Goal: Book appointment/travel/reservation

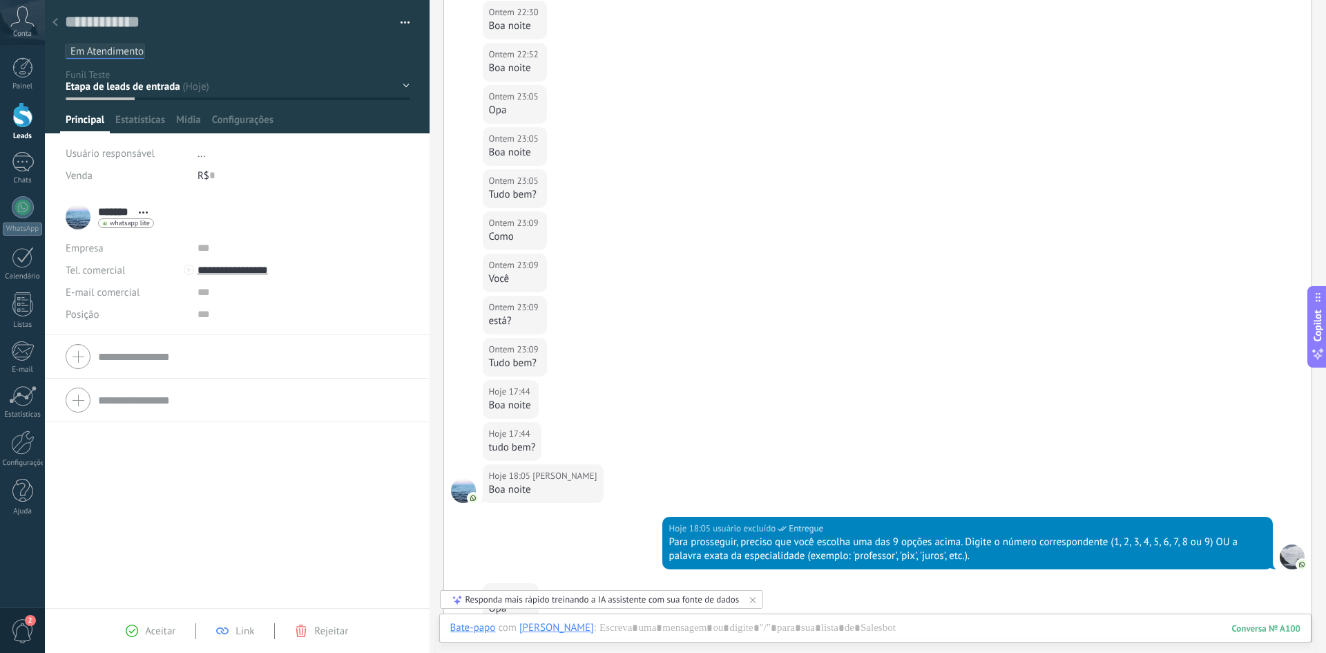
scroll to position [1305, 0]
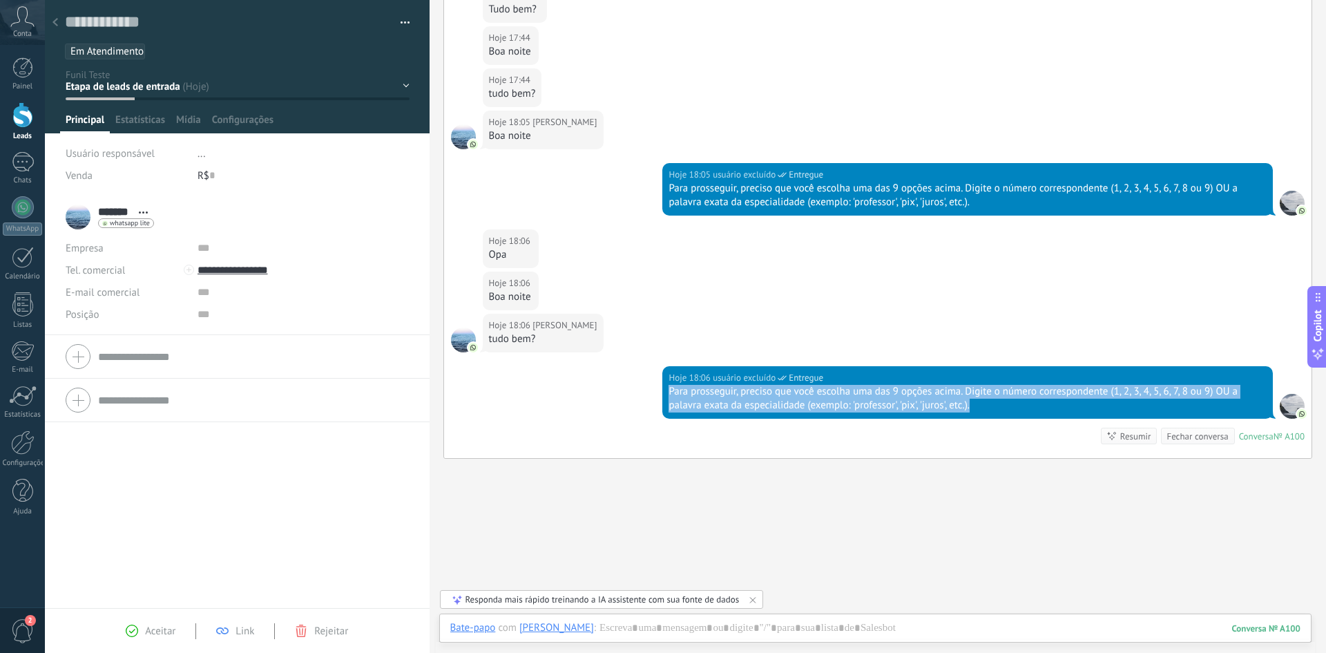
drag, startPoint x: 668, startPoint y: 389, endPoint x: 969, endPoint y: 400, distance: 302.0
click at [969, 400] on div "Para prosseguir, preciso que você escolha uma das 9 opções acima. Digite o núme…" at bounding box center [967, 399] width 598 height 28
click at [943, 405] on div "Para prosseguir, preciso que você escolha uma das 9 opções acima. Digite o núme…" at bounding box center [967, 399] width 598 height 28
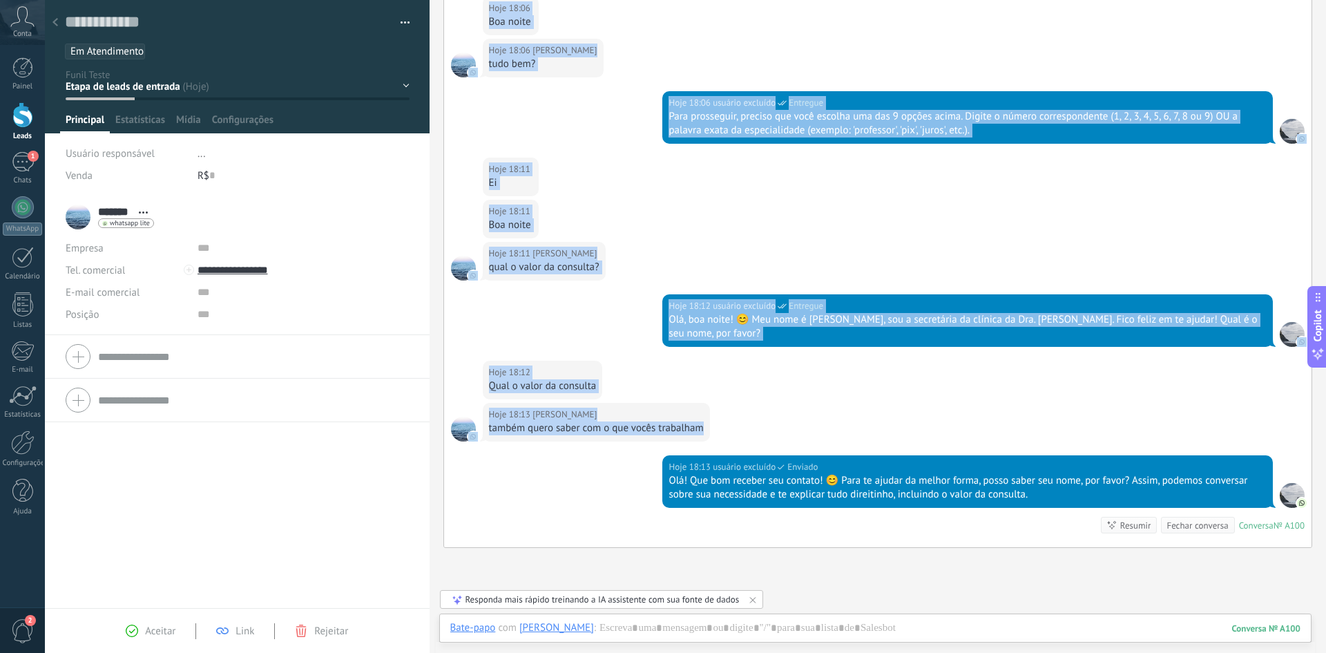
scroll to position [1674, 0]
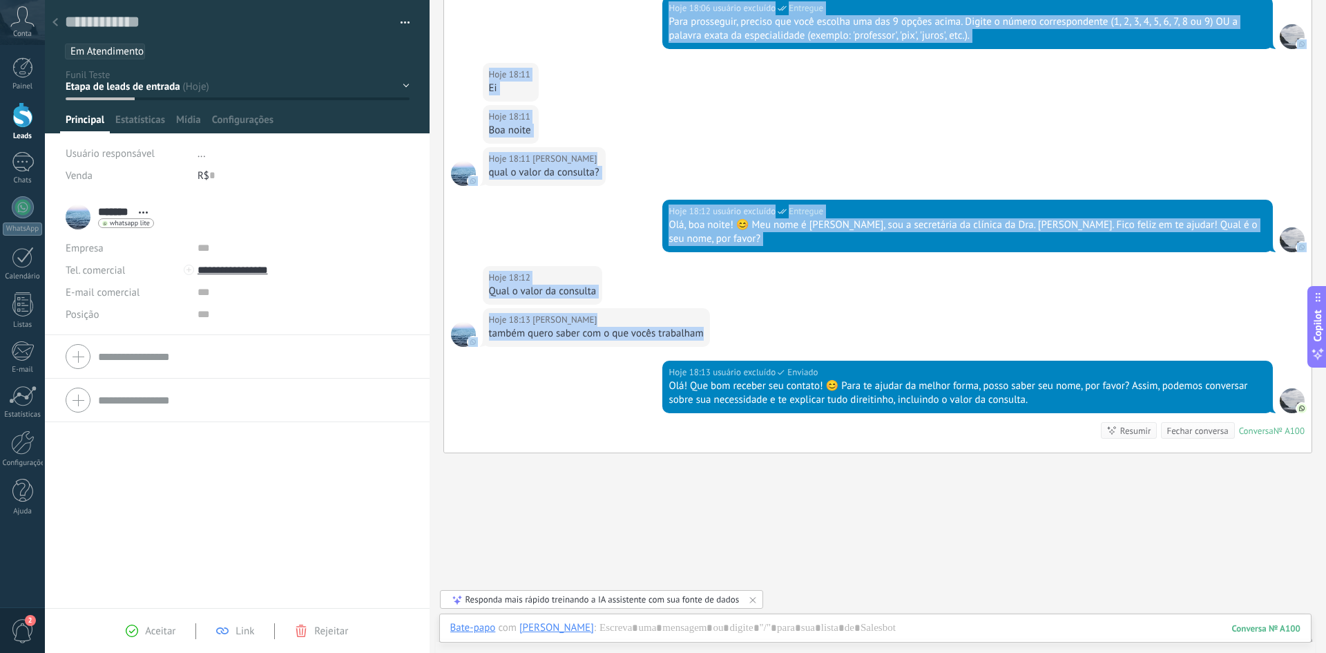
drag, startPoint x: 678, startPoint y: 320, endPoint x: 1092, endPoint y: 329, distance: 414.4
click at [640, 327] on div "também quero saber com o que vocês trabalham" at bounding box center [596, 334] width 215 height 14
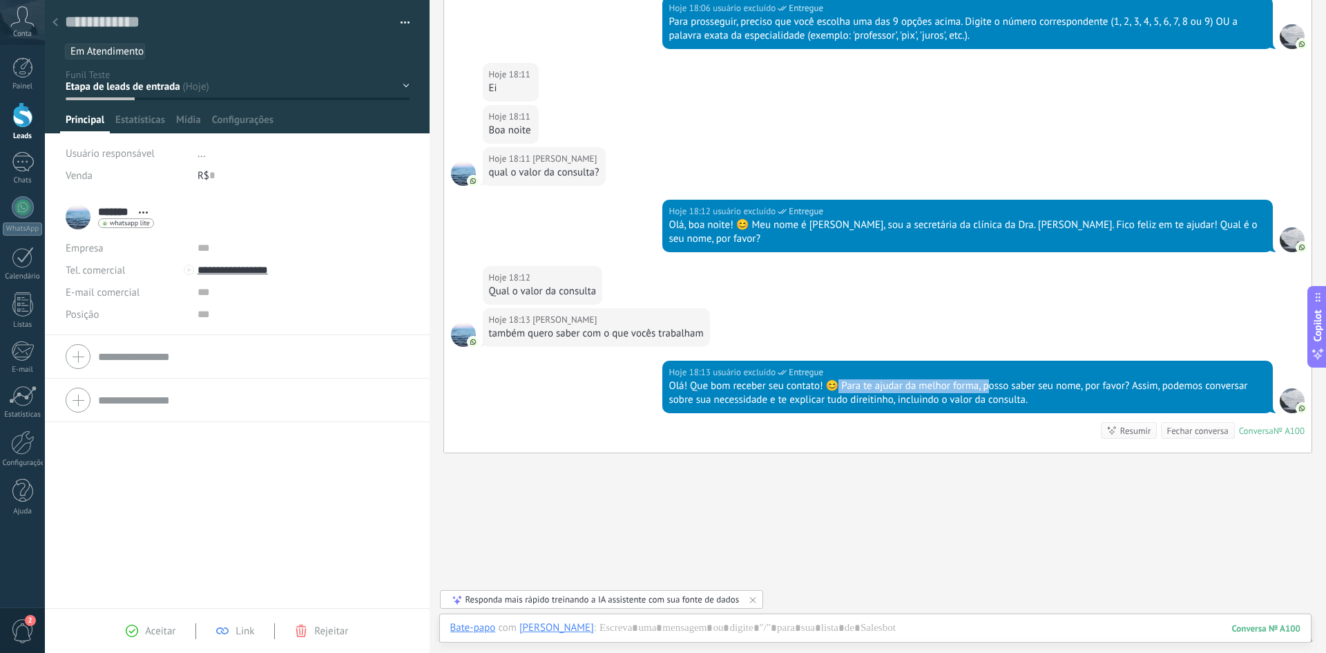
drag, startPoint x: 839, startPoint y: 372, endPoint x: 996, endPoint y: 376, distance: 156.8
click at [990, 379] on div "Olá! Que bom receber seu contato! 😊 Para te ajudar da melhor forma, posso saber…" at bounding box center [967, 393] width 598 height 28
drag, startPoint x: 1034, startPoint y: 376, endPoint x: 1083, endPoint y: 376, distance: 49.7
click at [1083, 379] on div "Olá! Que bom receber seu contato! 😊 Para te ajudar da melhor forma, posso saber…" at bounding box center [967, 393] width 598 height 28
click at [990, 379] on div "Olá! Que bom receber seu contato! 😊 Para te ajudar da melhor forma, posso saber…" at bounding box center [967, 393] width 598 height 28
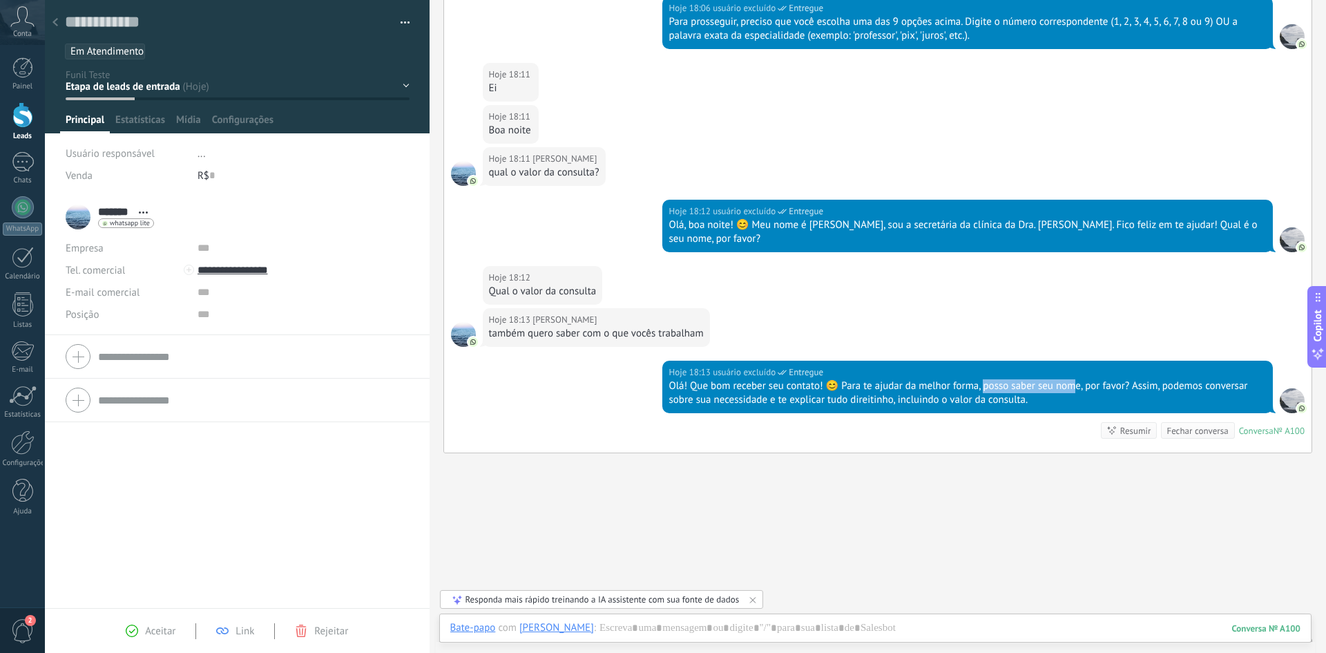
drag, startPoint x: 982, startPoint y: 371, endPoint x: 1106, endPoint y: 372, distance: 123.6
click at [1080, 379] on div "Olá! Que bom receber seu contato! 😊 Para te ajudar da melhor forma, posso saber…" at bounding box center [967, 393] width 598 height 28
drag, startPoint x: 1134, startPoint y: 372, endPoint x: 1215, endPoint y: 376, distance: 80.9
click at [1215, 379] on div "Olá! Que bom receber seu contato! 😊 Para te ajudar da melhor forma, posso saber…" at bounding box center [967, 393] width 598 height 28
drag, startPoint x: 671, startPoint y: 383, endPoint x: 884, endPoint y: 389, distance: 212.8
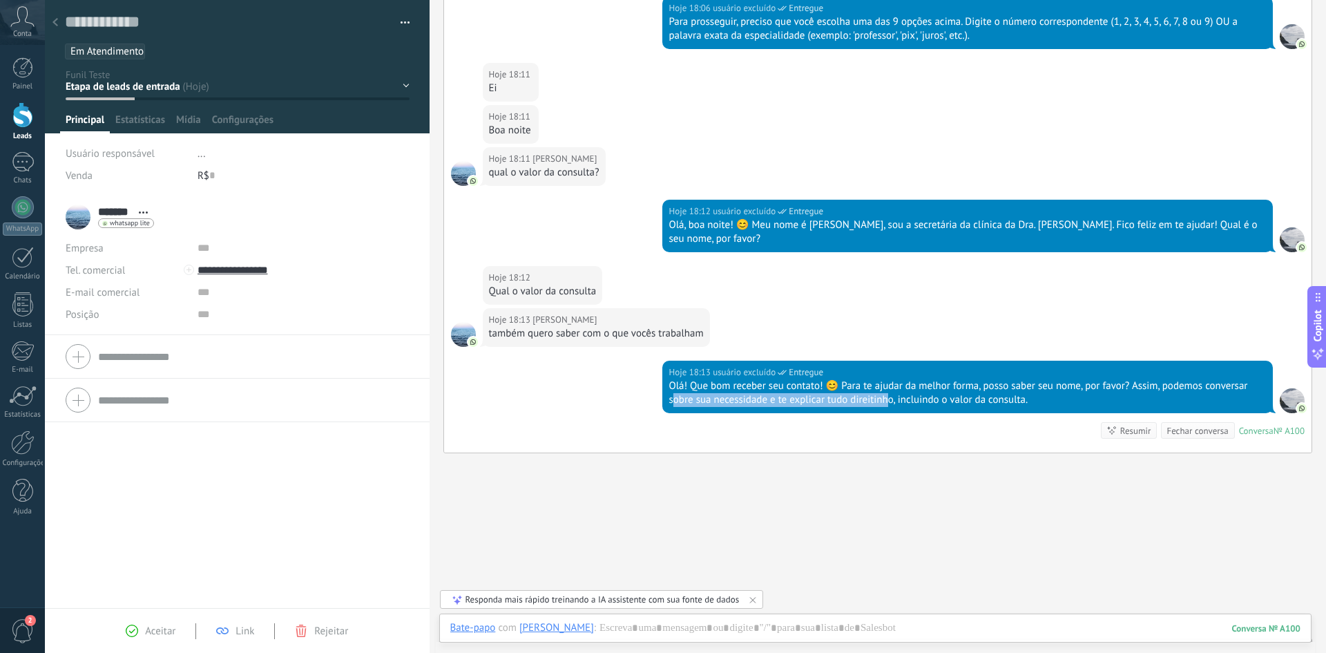
click at [884, 389] on div "Olá! Que bom receber seu contato! 😊 Para te ajudar da melhor forma, posso saber…" at bounding box center [967, 393] width 598 height 28
drag, startPoint x: 911, startPoint y: 387, endPoint x: 1002, endPoint y: 389, distance: 91.2
click at [1002, 389] on div "Olá! Que bom receber seu contato! 😊 Para te ajudar da melhor forma, posso saber…" at bounding box center [967, 393] width 598 height 28
click at [847, 383] on div "Olá! Que bom receber seu contato! 😊 Para te ajudar da melhor forma, posso saber…" at bounding box center [967, 393] width 598 height 28
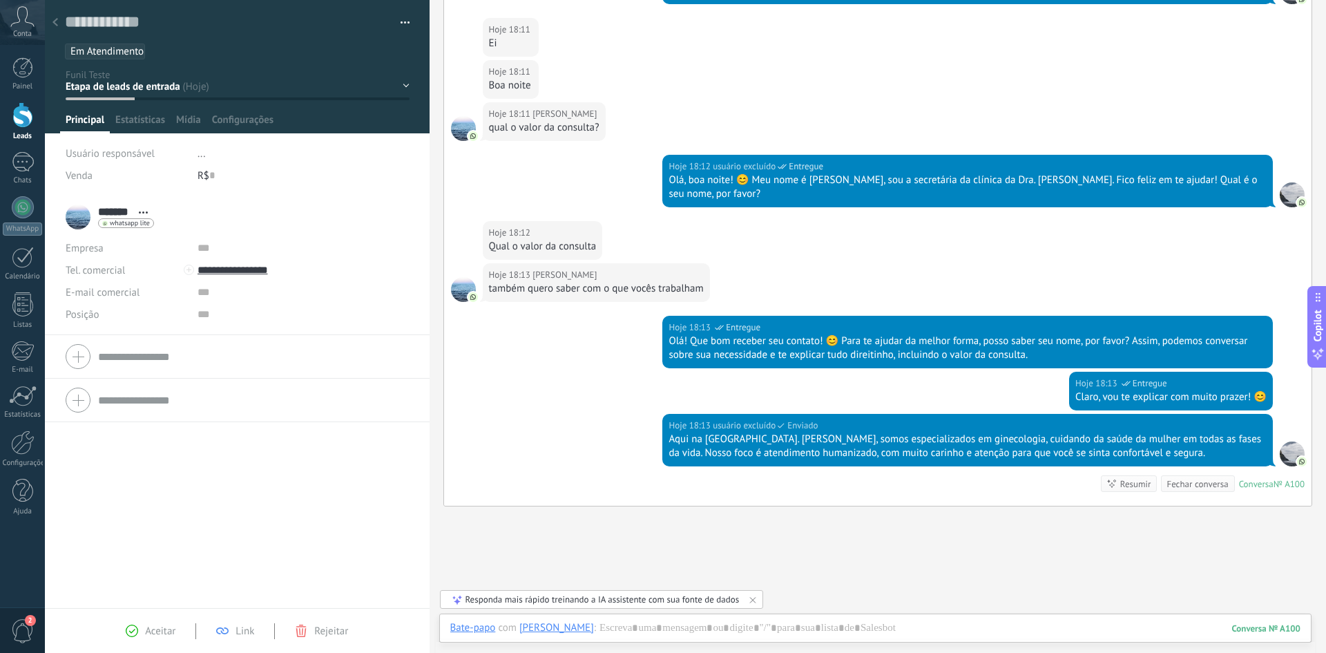
scroll to position [1778, 0]
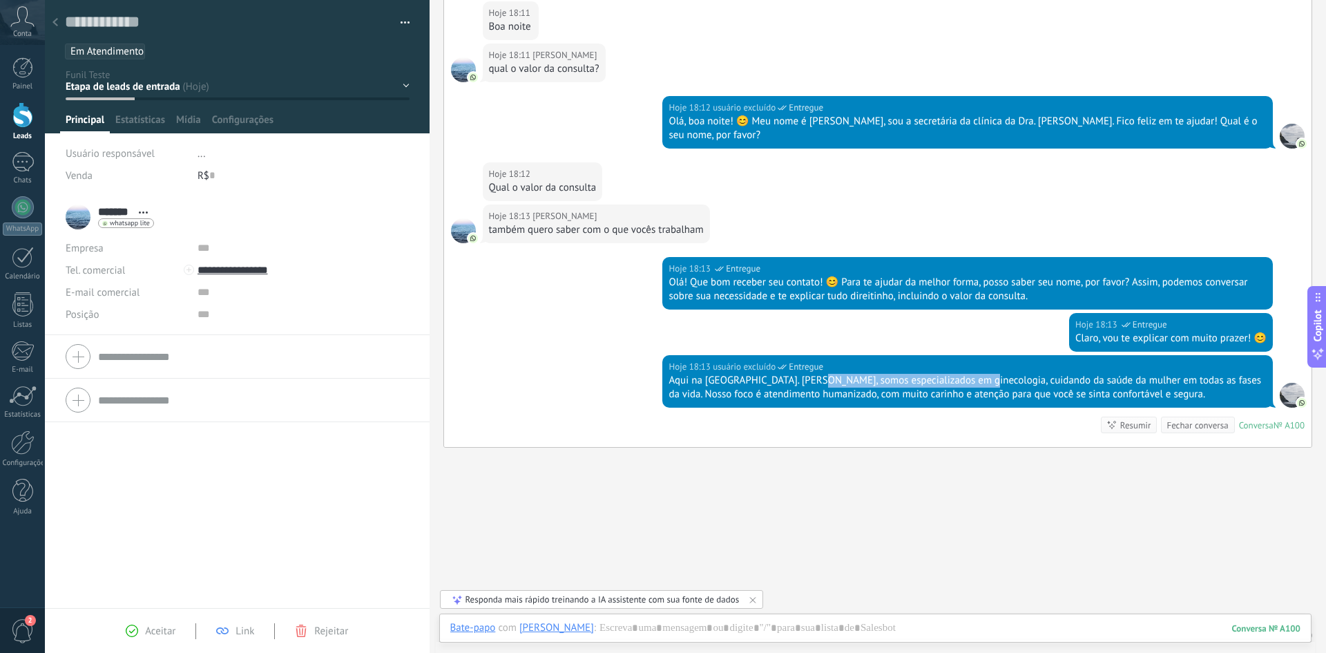
drag, startPoint x: 800, startPoint y: 366, endPoint x: 965, endPoint y: 366, distance: 165.7
click at [965, 374] on div "Aqui na [GEOGRAPHIC_DATA]. [PERSON_NAME], somos especializados em ginecologia, …" at bounding box center [967, 388] width 598 height 28
drag, startPoint x: 972, startPoint y: 365, endPoint x: 1063, endPoint y: 363, distance: 90.5
click at [1063, 374] on div "Aqui na [GEOGRAPHIC_DATA]. [PERSON_NAME], somos especializados em ginecologia, …" at bounding box center [967, 388] width 598 height 28
click at [998, 374] on div "Aqui na [GEOGRAPHIC_DATA]. [PERSON_NAME], somos especializados em ginecologia, …" at bounding box center [967, 388] width 598 height 28
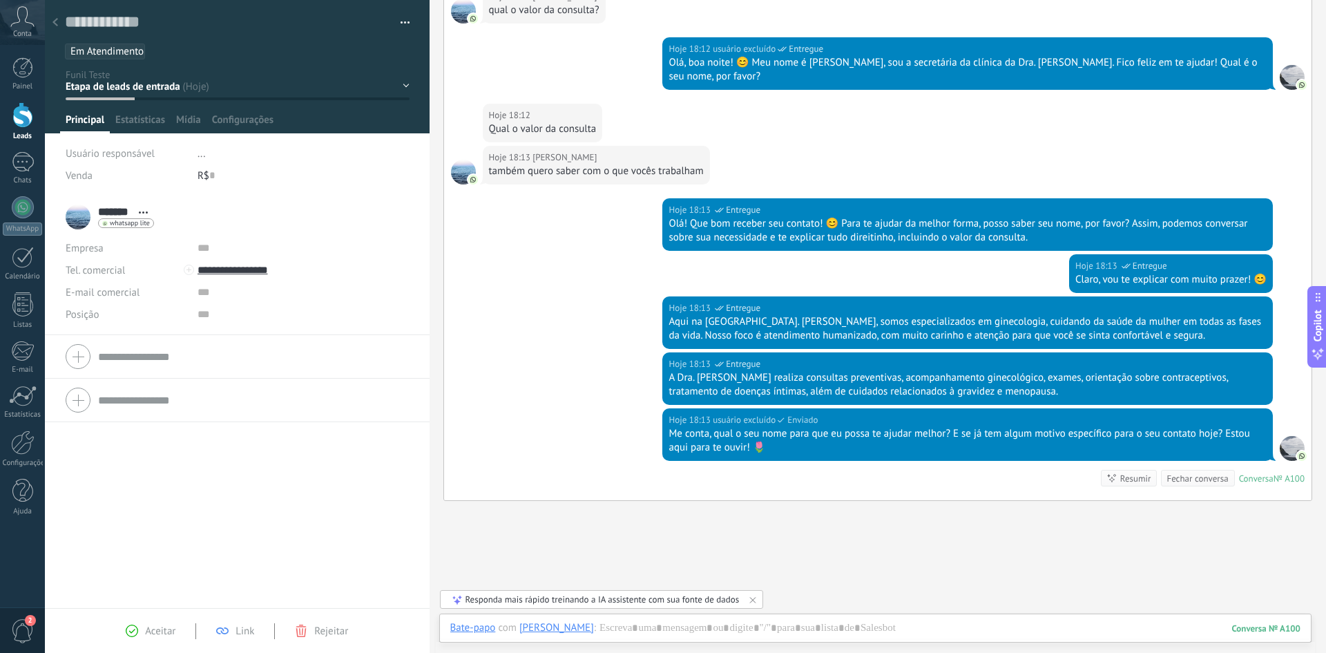
scroll to position [1895, 0]
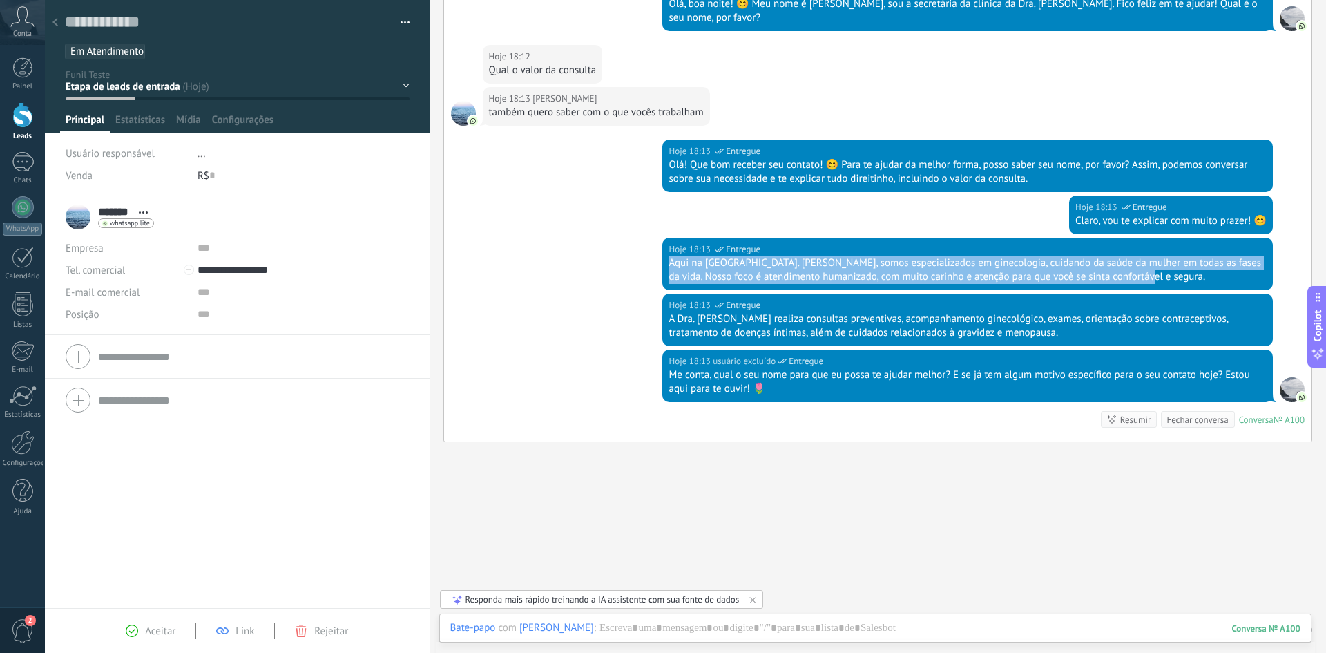
drag, startPoint x: 668, startPoint y: 251, endPoint x: 1134, endPoint y: 266, distance: 465.6
click at [1134, 266] on div "Aqui na [GEOGRAPHIC_DATA]. [PERSON_NAME], somos especializados em ginecologia, …" at bounding box center [967, 270] width 598 height 28
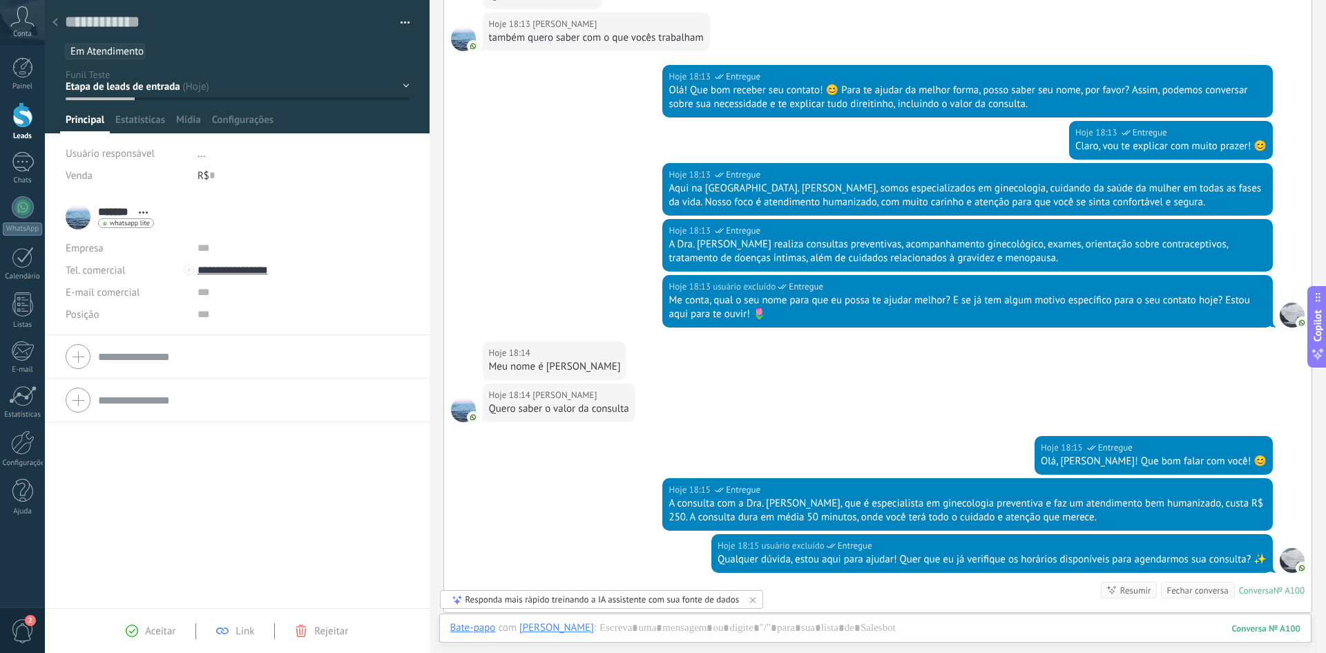
scroll to position [2154, 0]
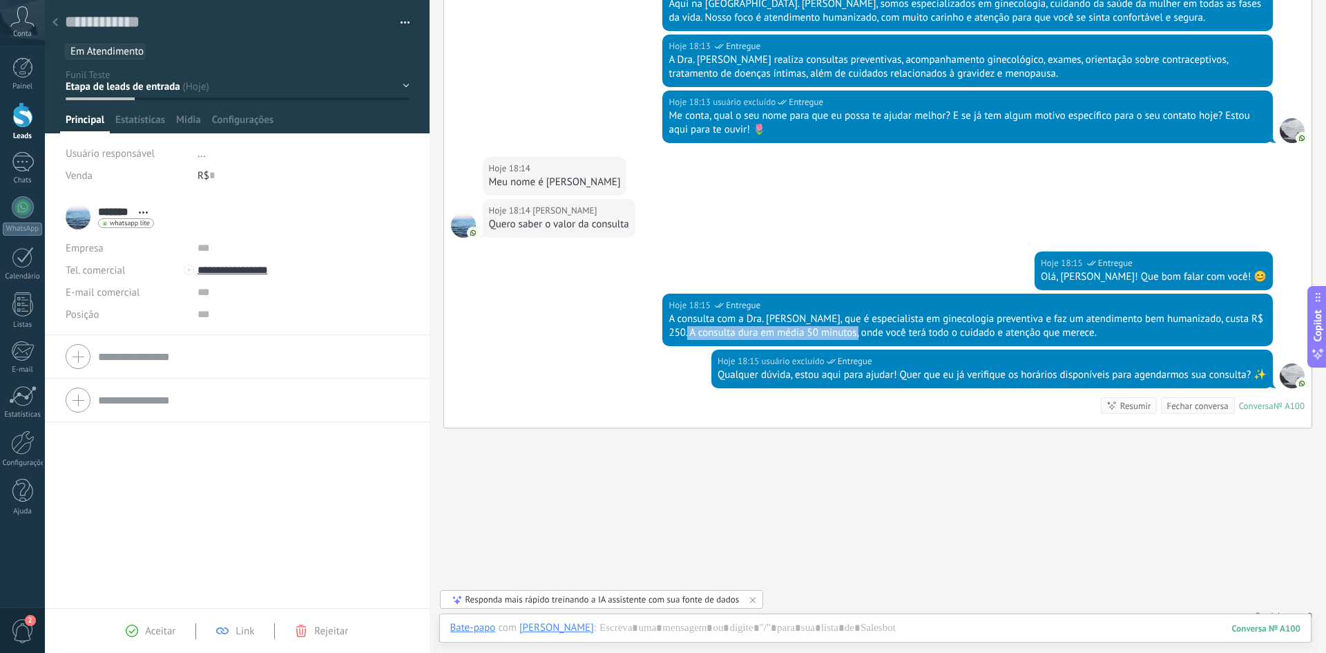
drag, startPoint x: 694, startPoint y: 320, endPoint x: 866, endPoint y: 325, distance: 172.0
click at [864, 327] on div "Hoje 18:15 usuário excluído Entregue A consulta com a Dra. [PERSON_NAME], que é…" at bounding box center [967, 319] width 610 height 52
drag, startPoint x: 905, startPoint y: 323, endPoint x: 1030, endPoint y: 322, distance: 125.0
click at [1030, 322] on div "A consulta com a Dra. [PERSON_NAME], que é especialista em ginecologia preventi…" at bounding box center [967, 326] width 598 height 28
drag, startPoint x: 717, startPoint y: 363, endPoint x: 789, endPoint y: 361, distance: 71.8
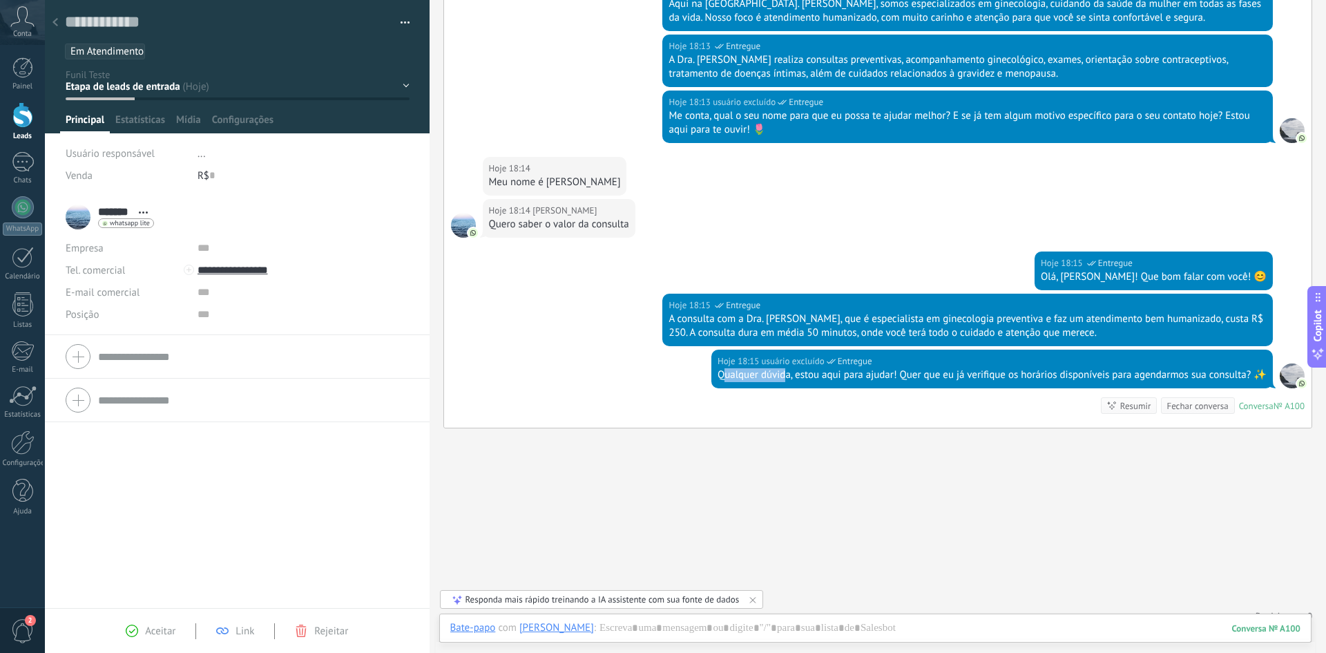
click at [786, 368] on div "Qualquer dúvida, estou aqui para ajudar! Quer que eu já verifique os horários d…" at bounding box center [991, 375] width 549 height 14
drag, startPoint x: 807, startPoint y: 360, endPoint x: 922, endPoint y: 364, distance: 115.4
click at [927, 368] on div "Qualquer dúvida, estou aqui para ajudar! Quer que eu já verifique os horários d…" at bounding box center [991, 375] width 549 height 14
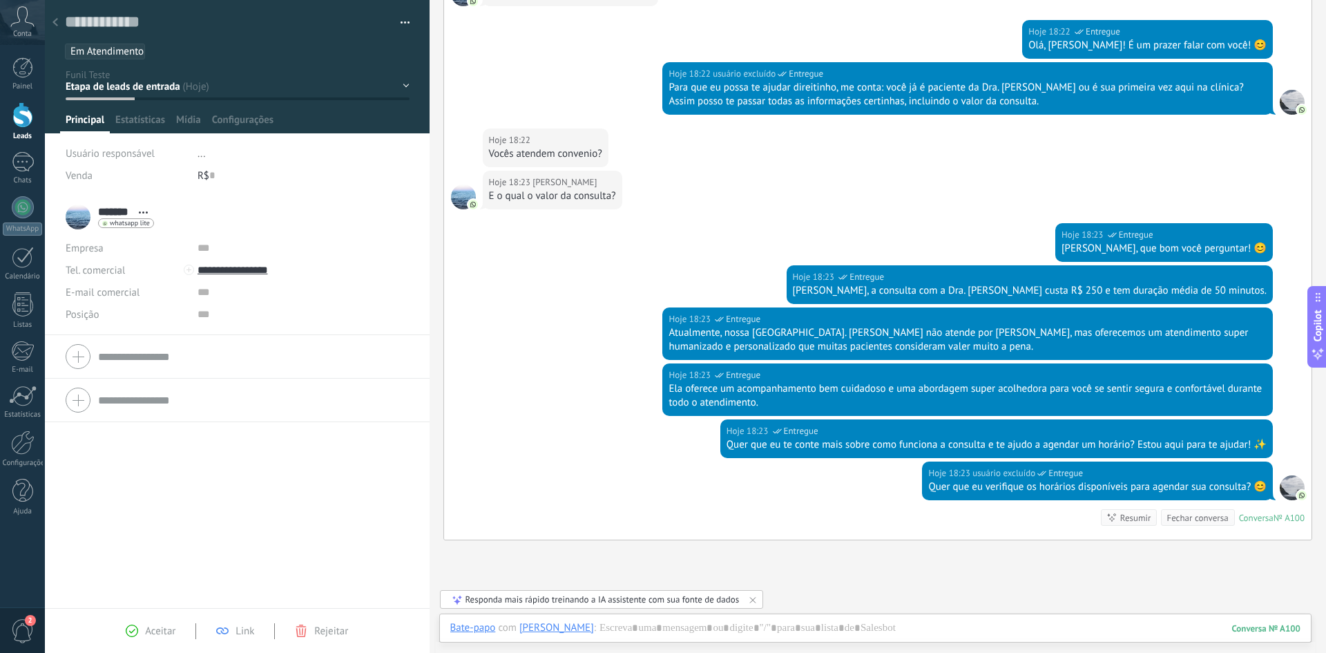
scroll to position [2781, 0]
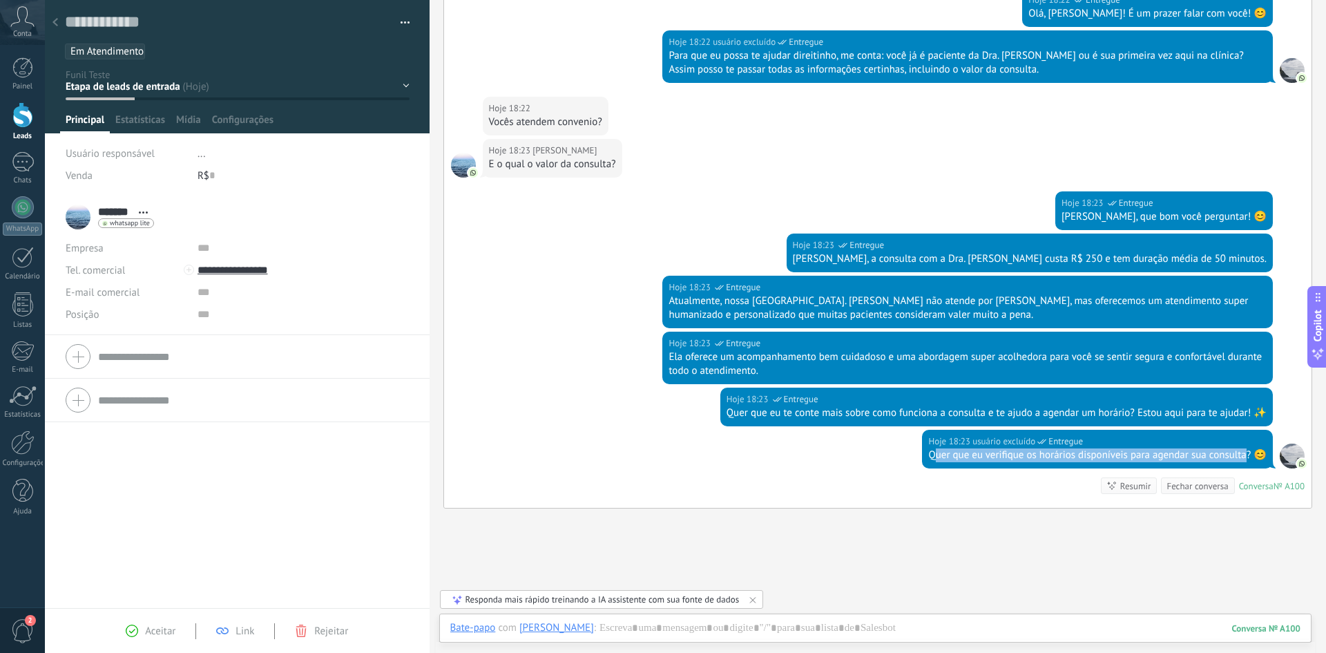
drag, startPoint x: 927, startPoint y: 429, endPoint x: 1247, endPoint y: 427, distance: 319.7
click at [1242, 448] on div "Quer que eu verifique os horários disponíveis para agendar sua consulta? 😊" at bounding box center [1097, 455] width 338 height 14
drag, startPoint x: 1255, startPoint y: 427, endPoint x: 925, endPoint y: 427, distance: 330.1
click at [928, 448] on div "Quer que eu verifique os horários disponíveis para agendar sua consulta? 😊" at bounding box center [1097, 455] width 338 height 14
click at [922, 429] on div "Hoje 18:23 usuário excluído Entregue Quer que eu verifique os horários disponív…" at bounding box center [1097, 448] width 351 height 39
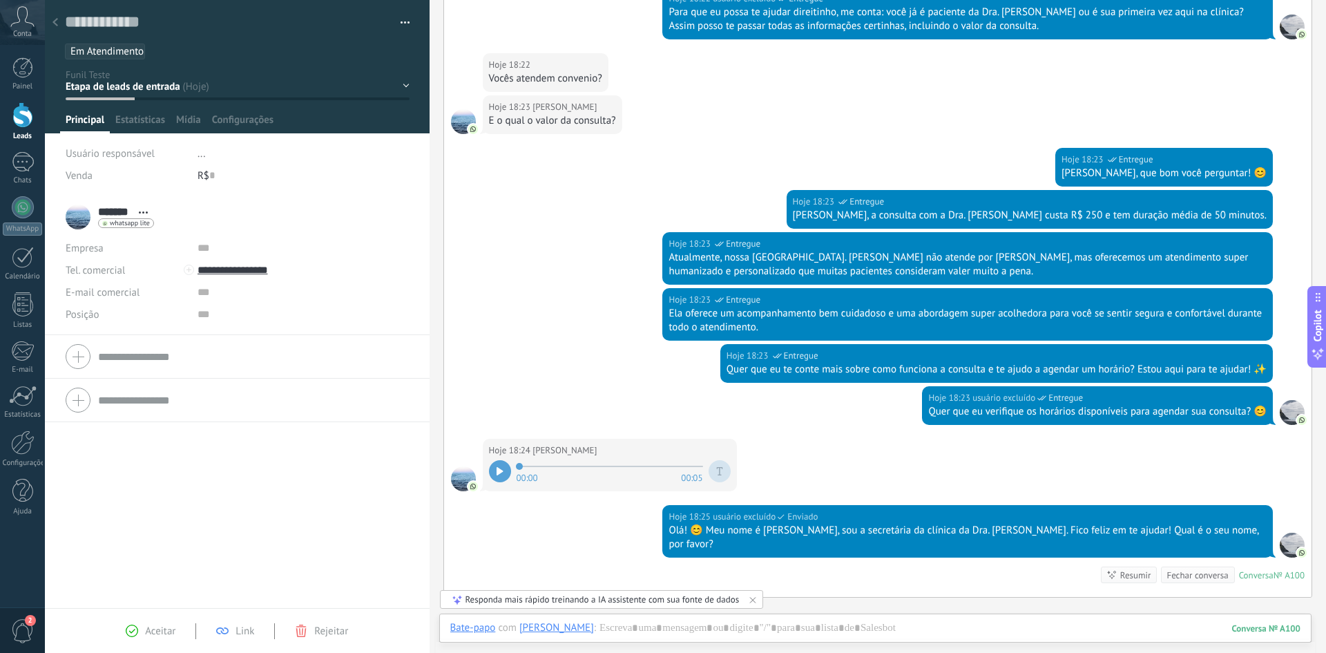
scroll to position [2906, 0]
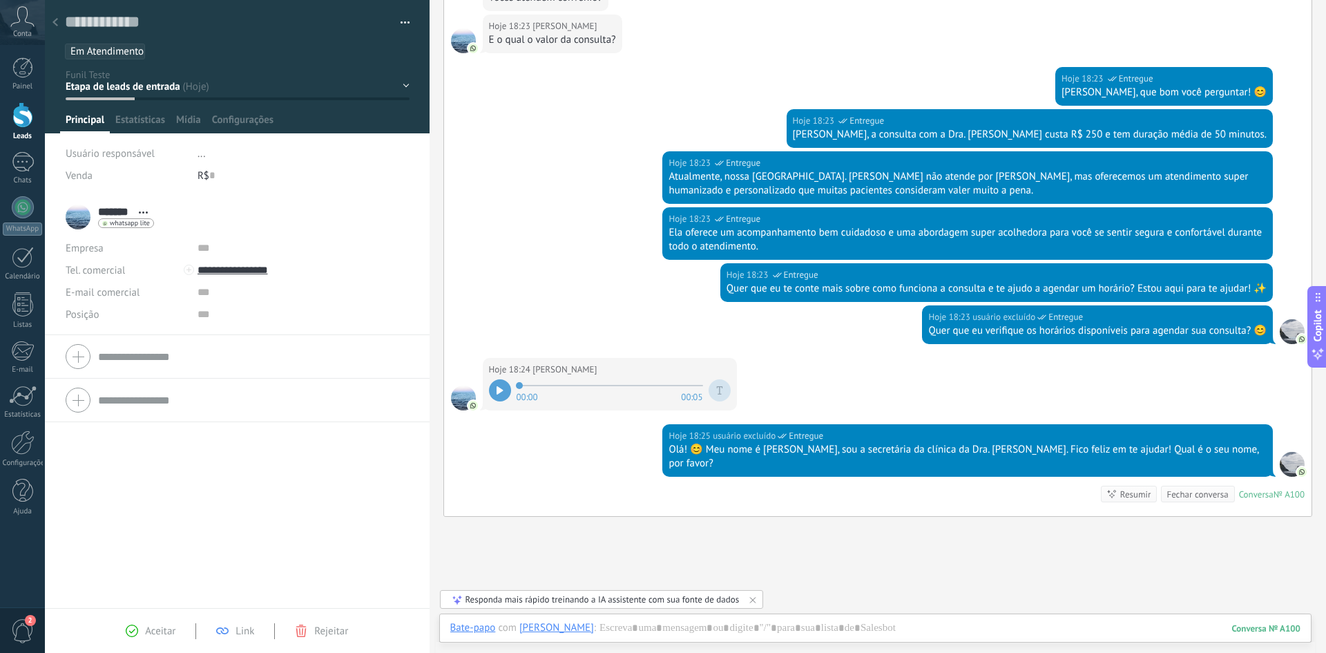
click at [501, 386] on icon at bounding box center [499, 390] width 6 height 8
click at [496, 386] on icon at bounding box center [497, 390] width 2 height 8
drag, startPoint x: 579, startPoint y: 355, endPoint x: 510, endPoint y: 355, distance: 69.1
click at [510, 376] on div "00:00 00:05" at bounding box center [610, 390] width 242 height 28
